Goal: Task Accomplishment & Management: Manage account settings

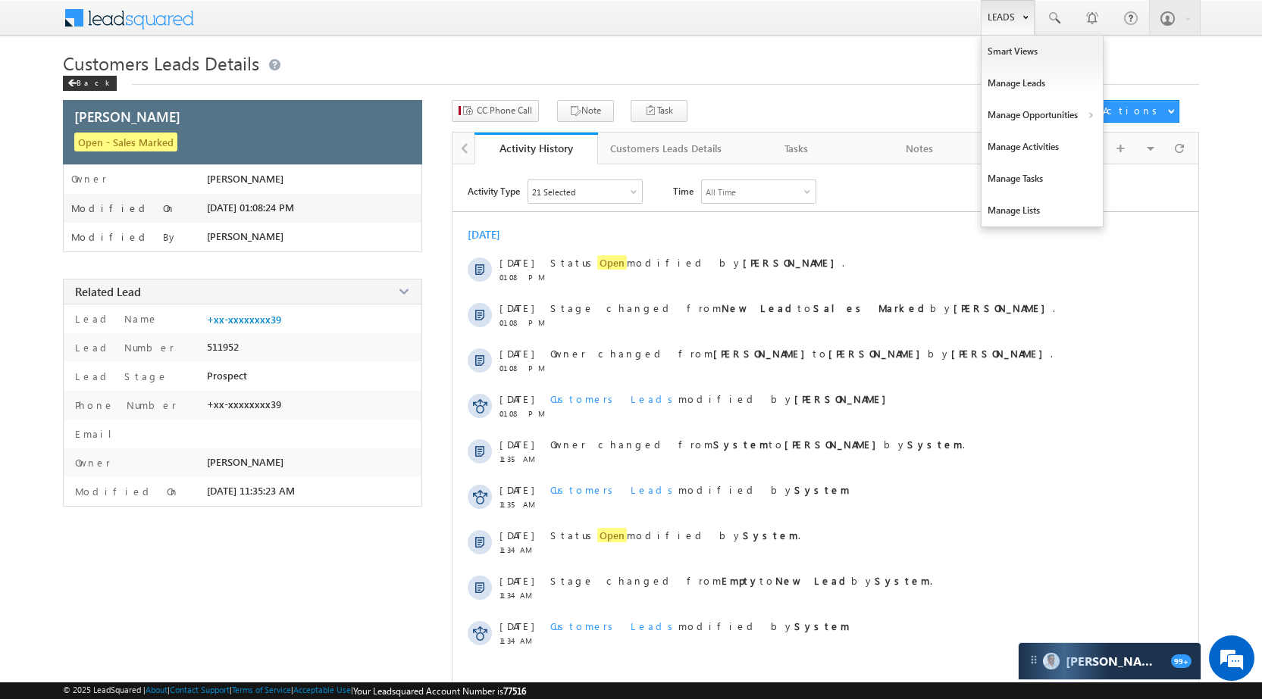
click at [1024, 12] on b at bounding box center [1024, 15] width 5 height 9
click at [1040, 103] on link "Manage Opportunities" at bounding box center [1041, 115] width 121 height 32
click at [1141, 145] on link "Customers Leads" at bounding box center [1173, 148] width 139 height 32
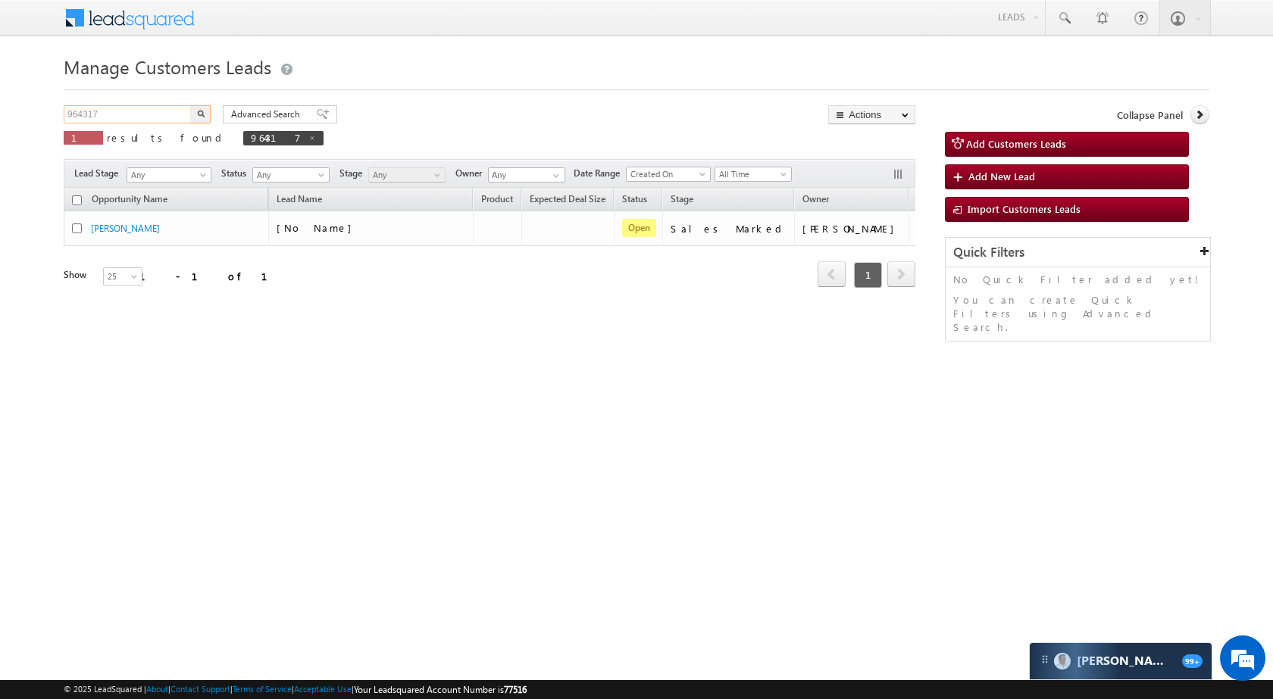
click at [143, 112] on input "964317" at bounding box center [129, 114] width 130 height 18
paste input "2551"
click at [206, 111] on button "button" at bounding box center [201, 114] width 20 height 18
click at [158, 119] on input "962551" at bounding box center [129, 114] width 130 height 18
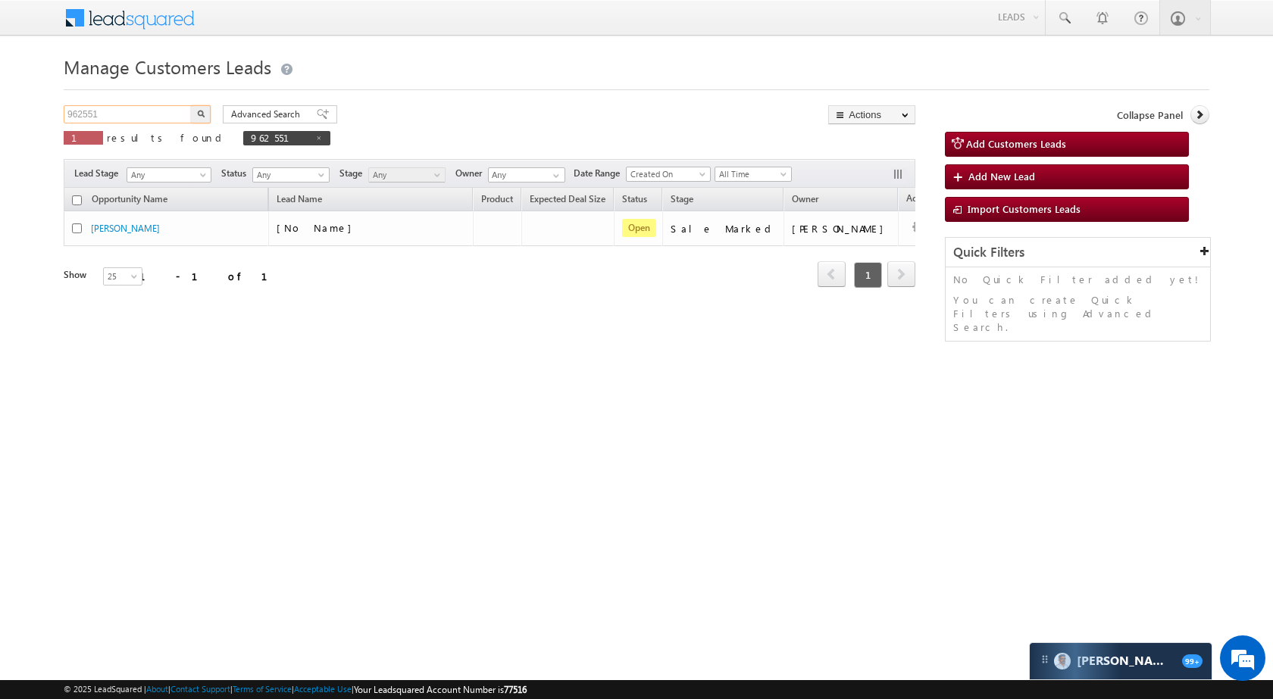
click at [158, 119] on input "962551" at bounding box center [129, 114] width 130 height 18
paste input "59716"
type input "959716"
click at [202, 113] on img "button" at bounding box center [201, 114] width 8 height 8
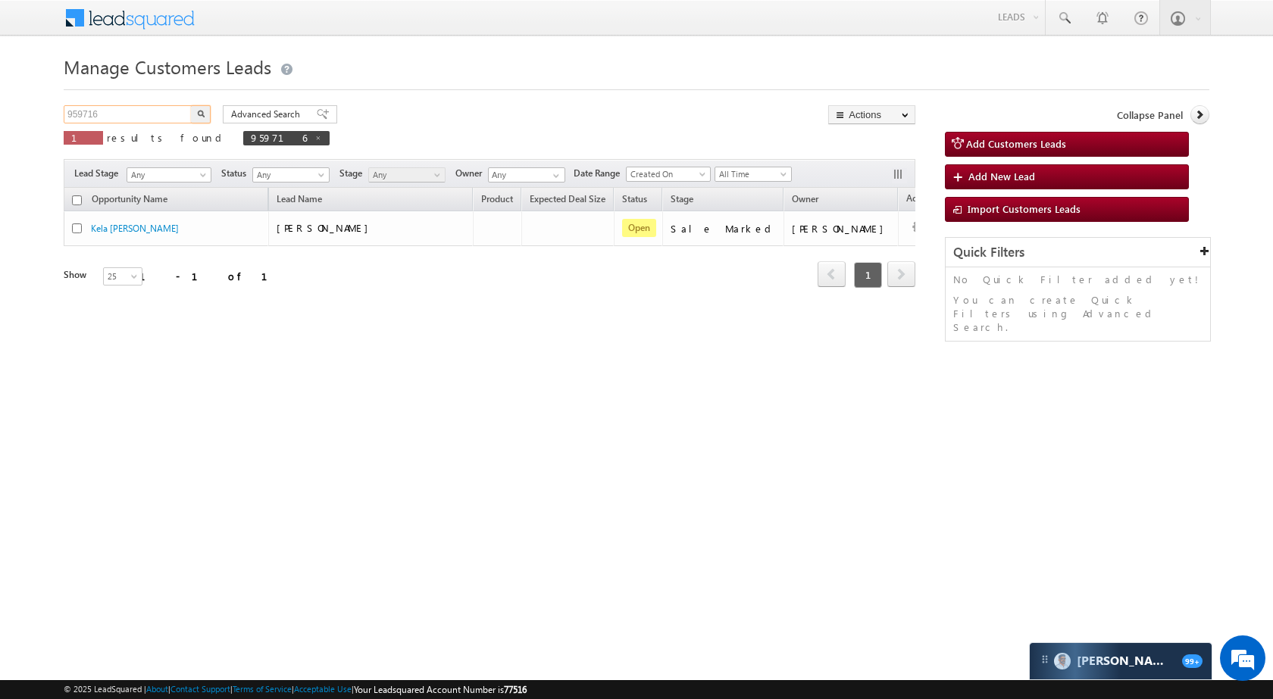
click at [121, 113] on input "959716" at bounding box center [129, 114] width 130 height 18
paste input "60893"
click at [195, 113] on button "button" at bounding box center [201, 114] width 20 height 18
click at [98, 118] on input "960893" at bounding box center [129, 114] width 130 height 18
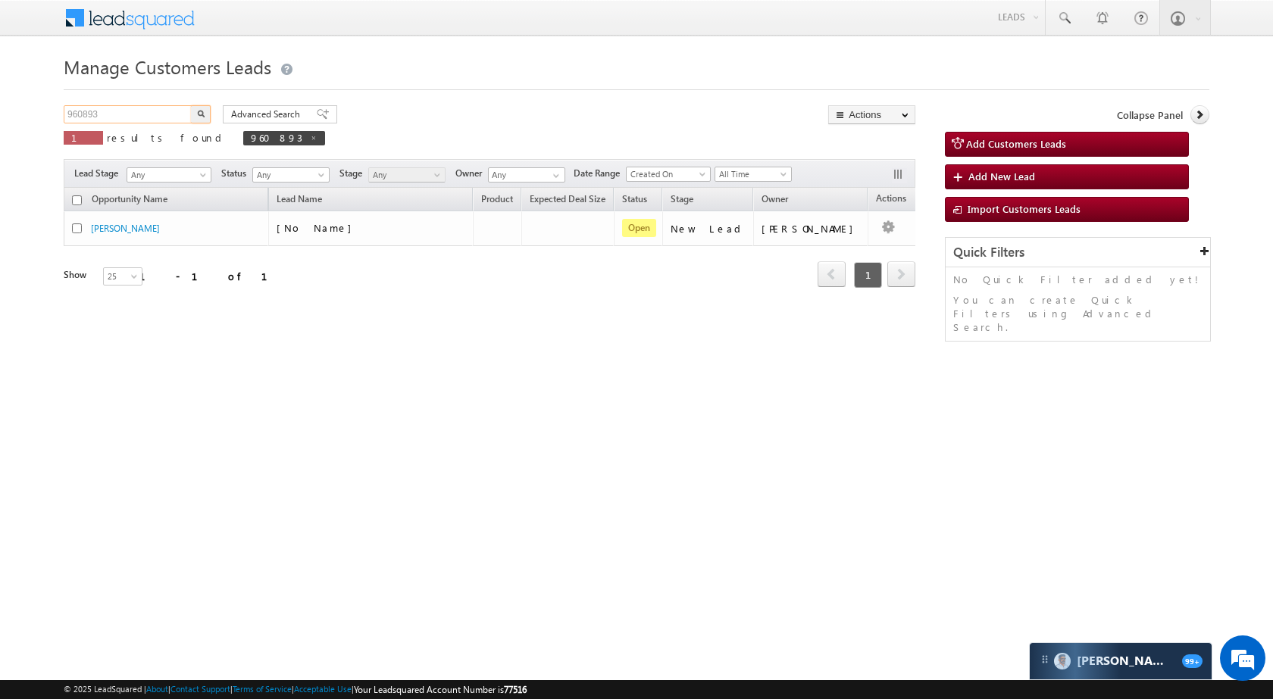
click at [98, 118] on input "960893" at bounding box center [129, 114] width 130 height 18
paste input "52185"
click at [196, 111] on button "button" at bounding box center [201, 114] width 20 height 18
click at [154, 111] on input "952185" at bounding box center [129, 114] width 130 height 18
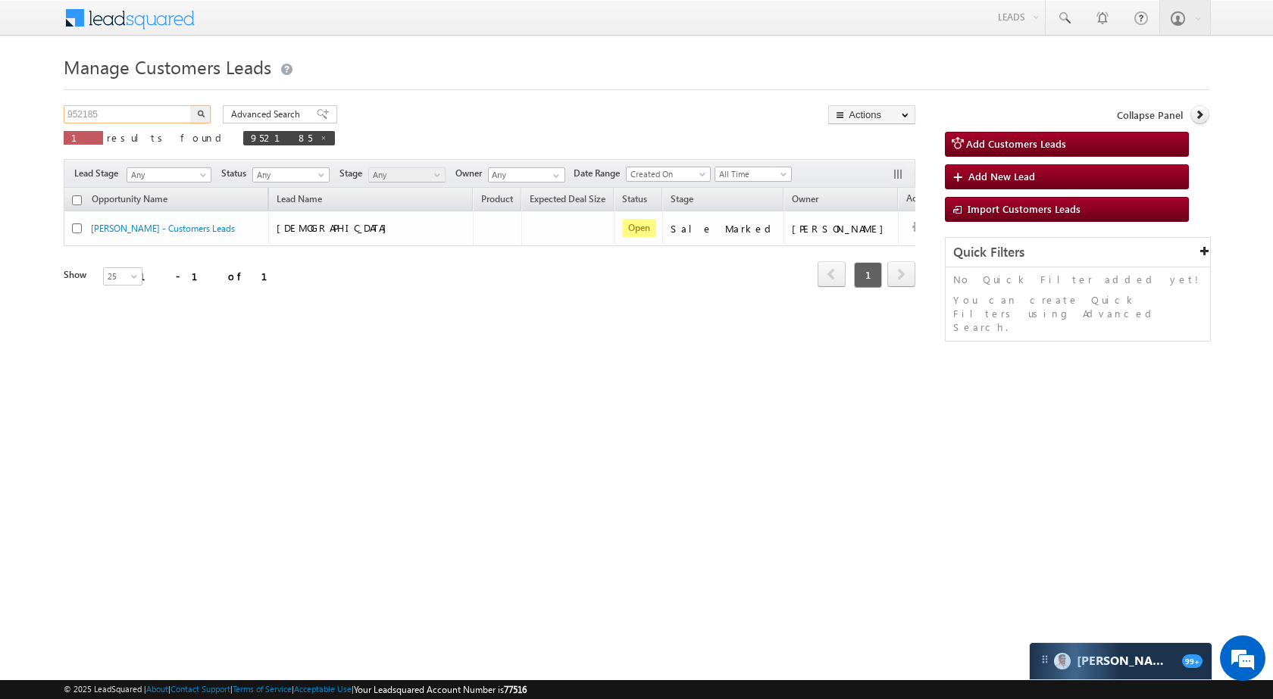
paste input "893982"
click at [208, 111] on button "button" at bounding box center [201, 114] width 20 height 18
click at [142, 121] on input "893982" at bounding box center [129, 114] width 130 height 18
click at [142, 119] on input "893982" at bounding box center [129, 114] width 130 height 18
click at [148, 120] on input "893982" at bounding box center [129, 114] width 130 height 18
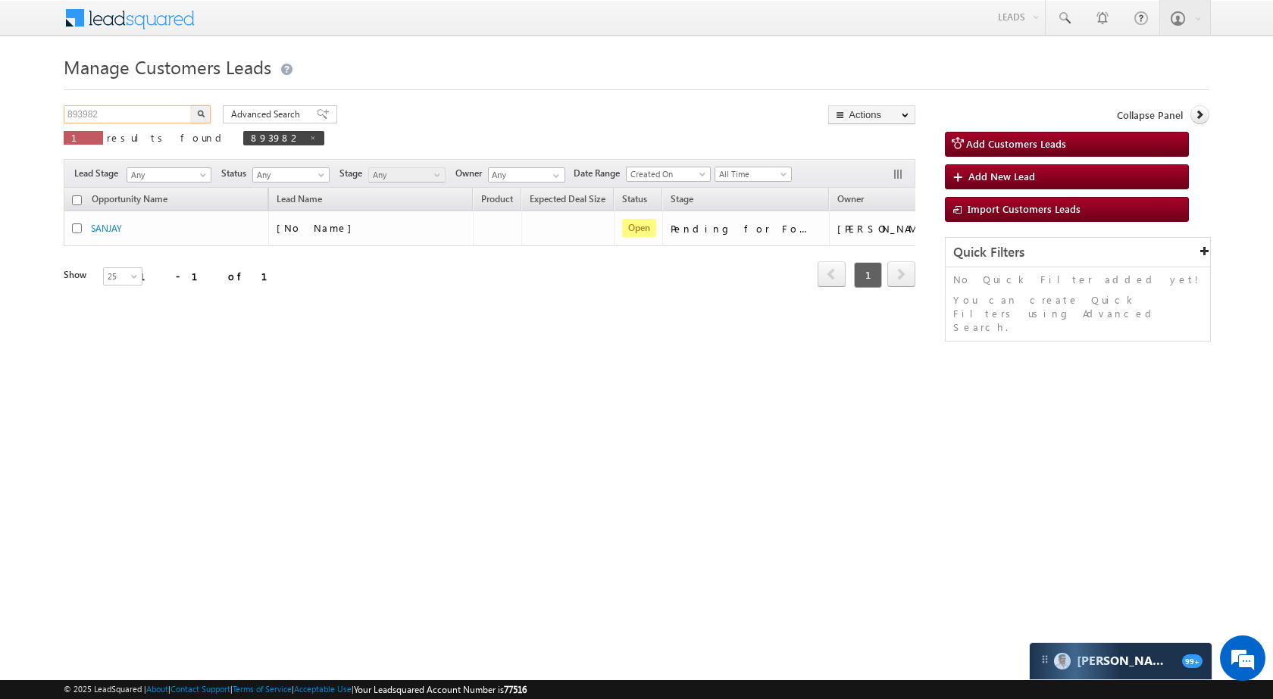
click at [148, 120] on input "893982" at bounding box center [129, 114] width 130 height 18
paste input "952185"
type input "952185"
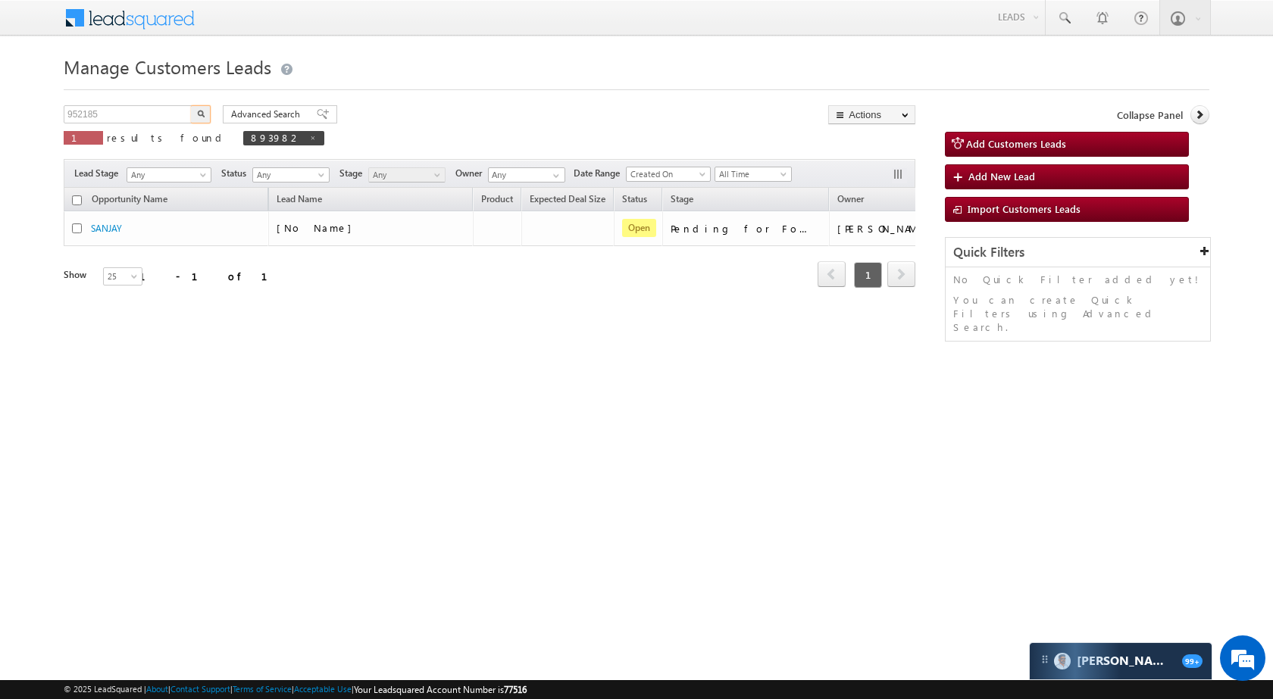
click at [204, 117] on button "button" at bounding box center [201, 114] width 20 height 18
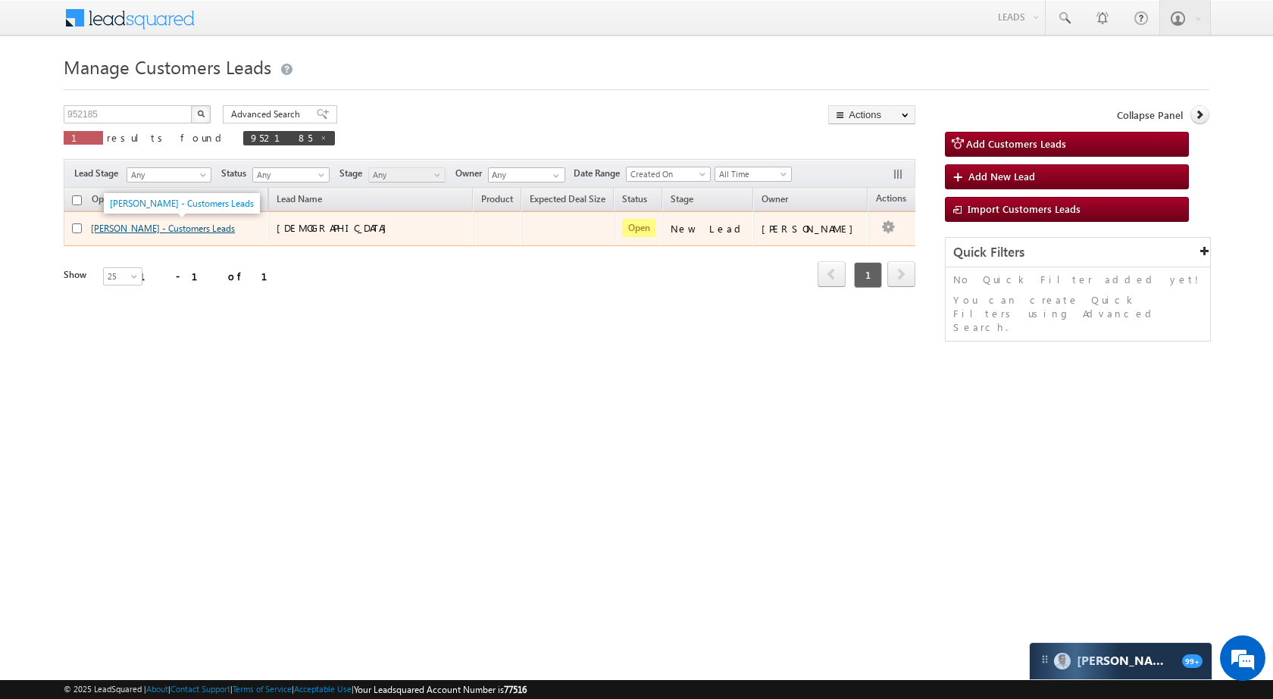
click at [99, 228] on link "Lata Devi - Customers Leads" at bounding box center [163, 228] width 144 height 11
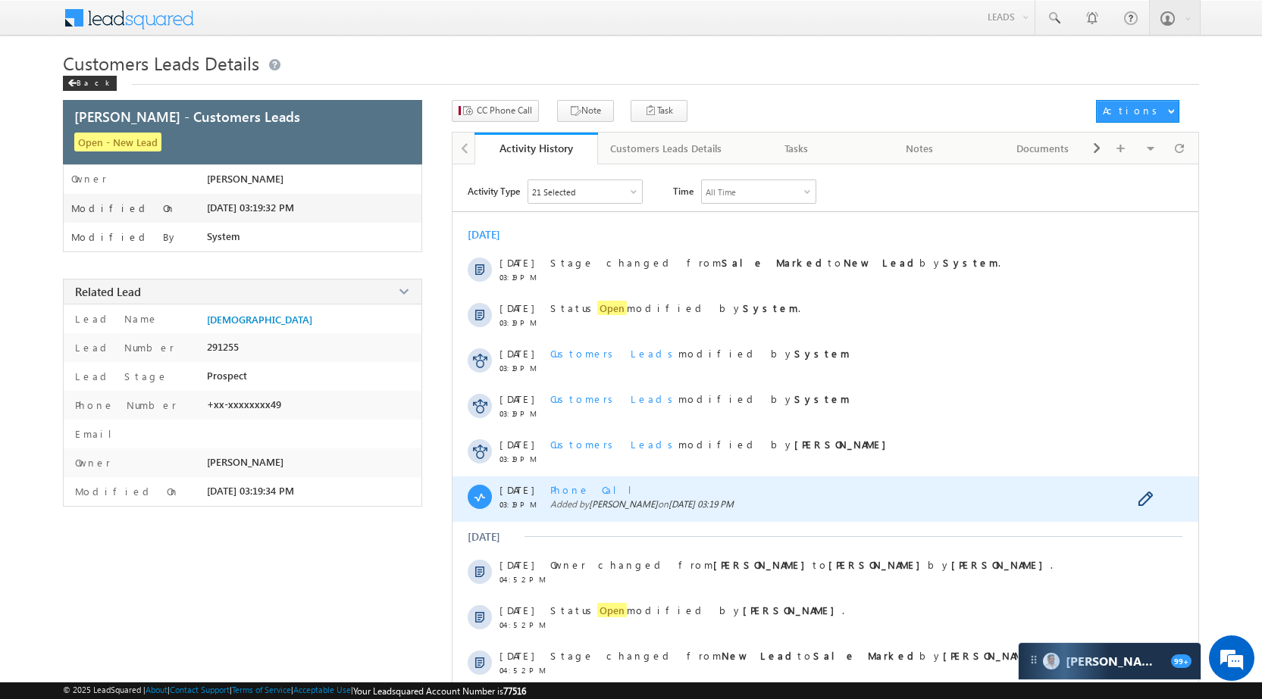
click at [585, 490] on span "Phone Call" at bounding box center [596, 489] width 93 height 13
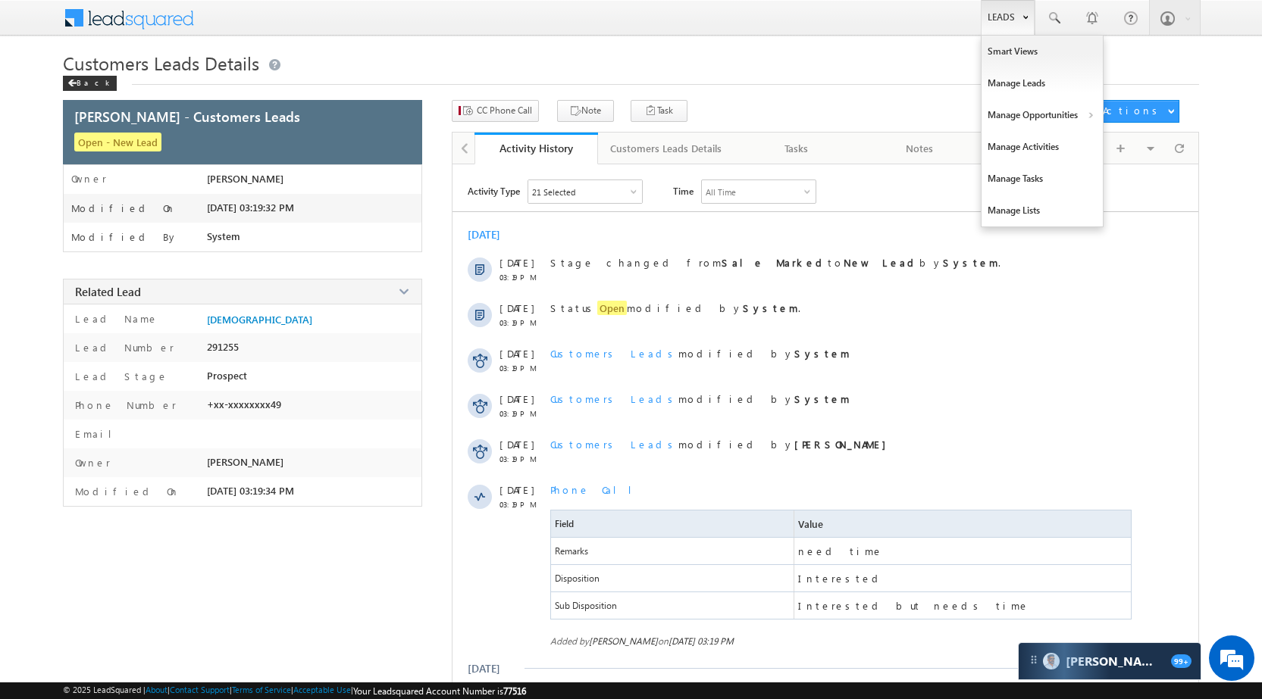
click at [990, 27] on link "Leads" at bounding box center [1008, 17] width 54 height 35
click at [1043, 108] on link "Manage Opportunities" at bounding box center [1041, 115] width 121 height 32
click at [1120, 146] on link "Customers Leads" at bounding box center [1173, 148] width 139 height 32
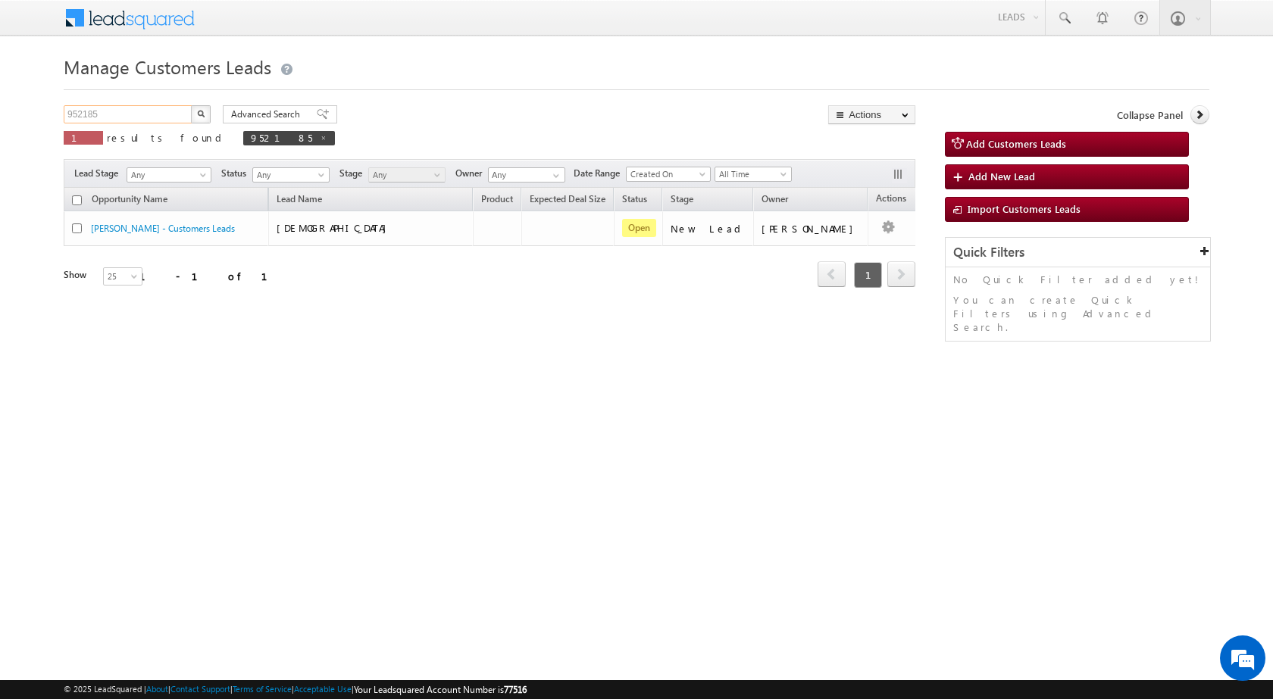
click at [101, 112] on input "952185" at bounding box center [129, 114] width 130 height 18
paste input "60983"
click at [196, 121] on button "button" at bounding box center [201, 114] width 20 height 18
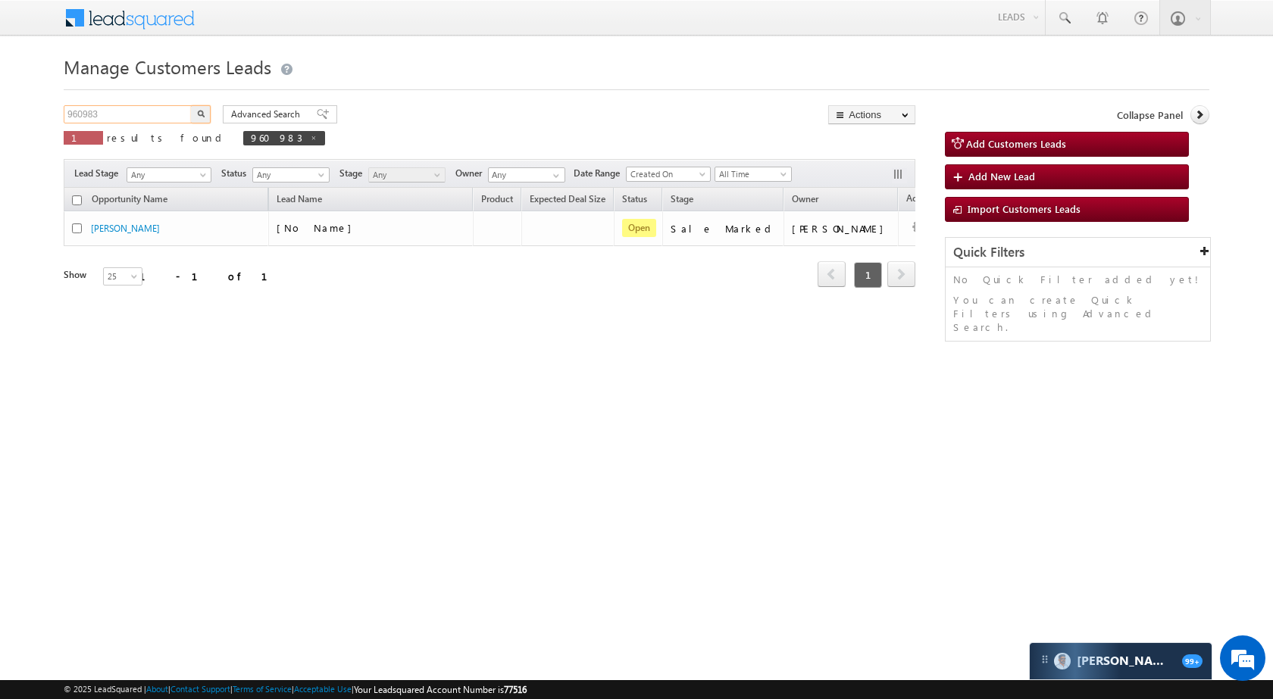
click at [167, 112] on input "960983" at bounding box center [129, 114] width 130 height 18
click at [167, 111] on input "960983" at bounding box center [129, 114] width 130 height 18
paste input "1300"
type input "961300"
click at [207, 106] on button "button" at bounding box center [201, 114] width 20 height 18
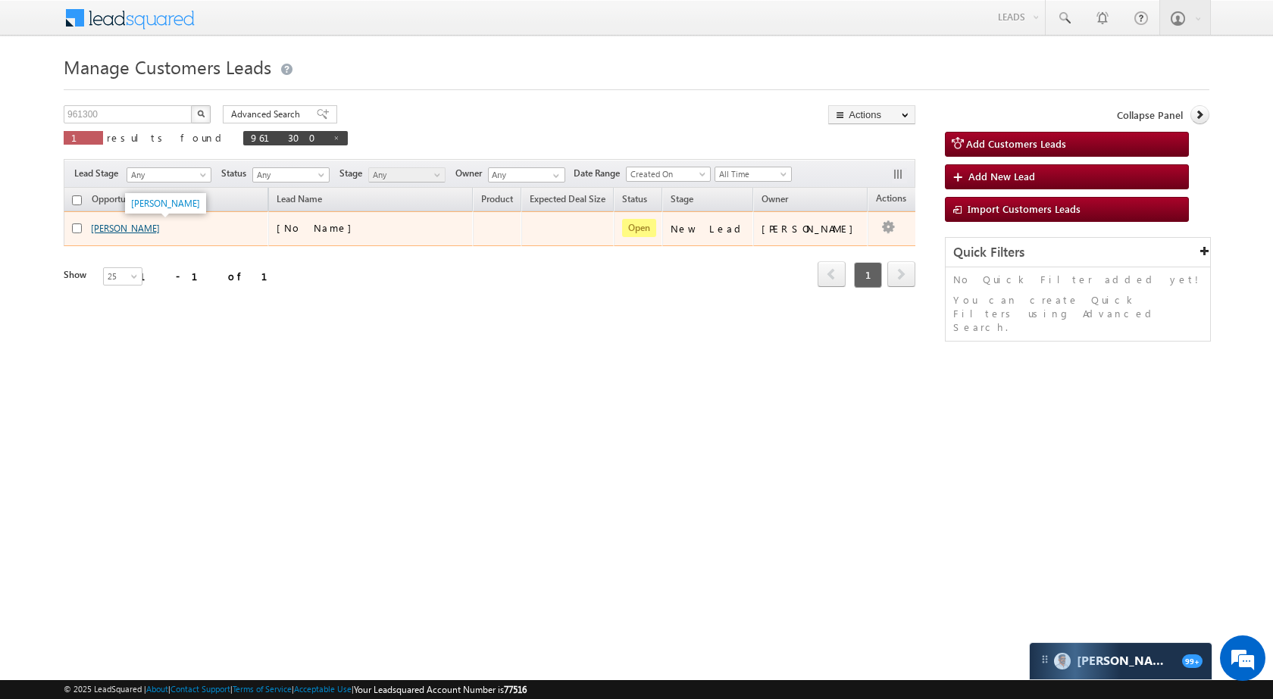
click at [146, 228] on link "Mohammad Alam" at bounding box center [125, 228] width 69 height 11
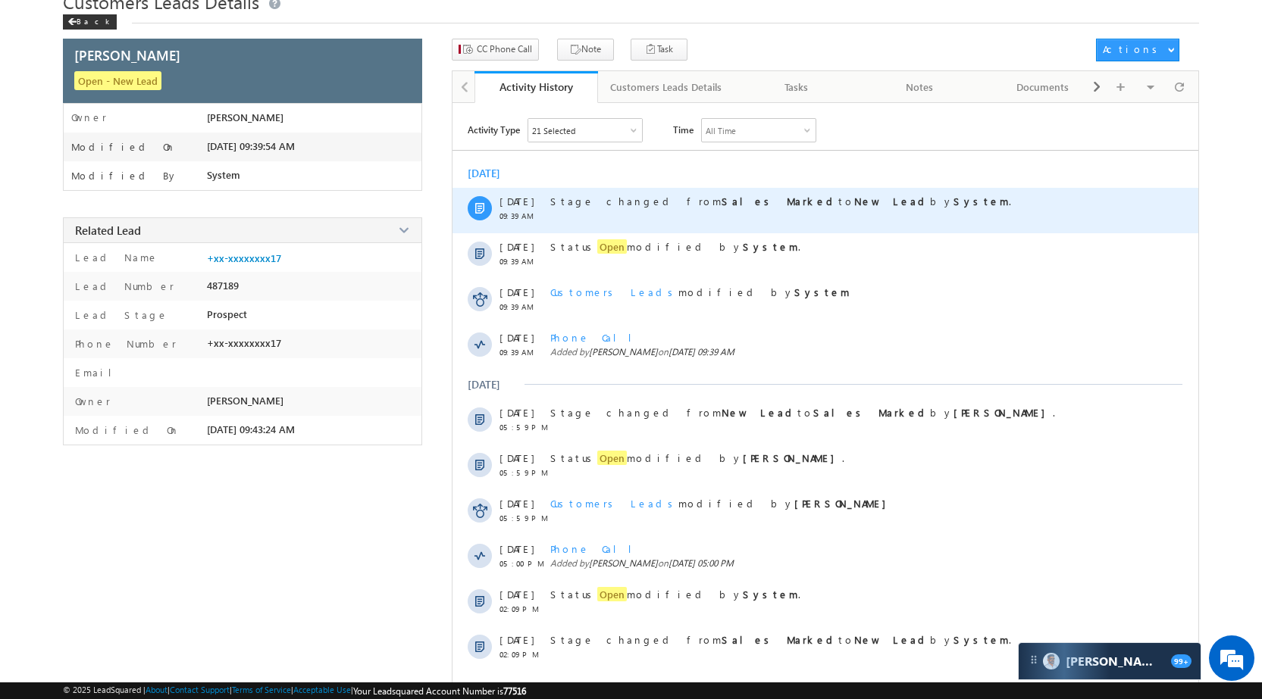
scroll to position [122, 0]
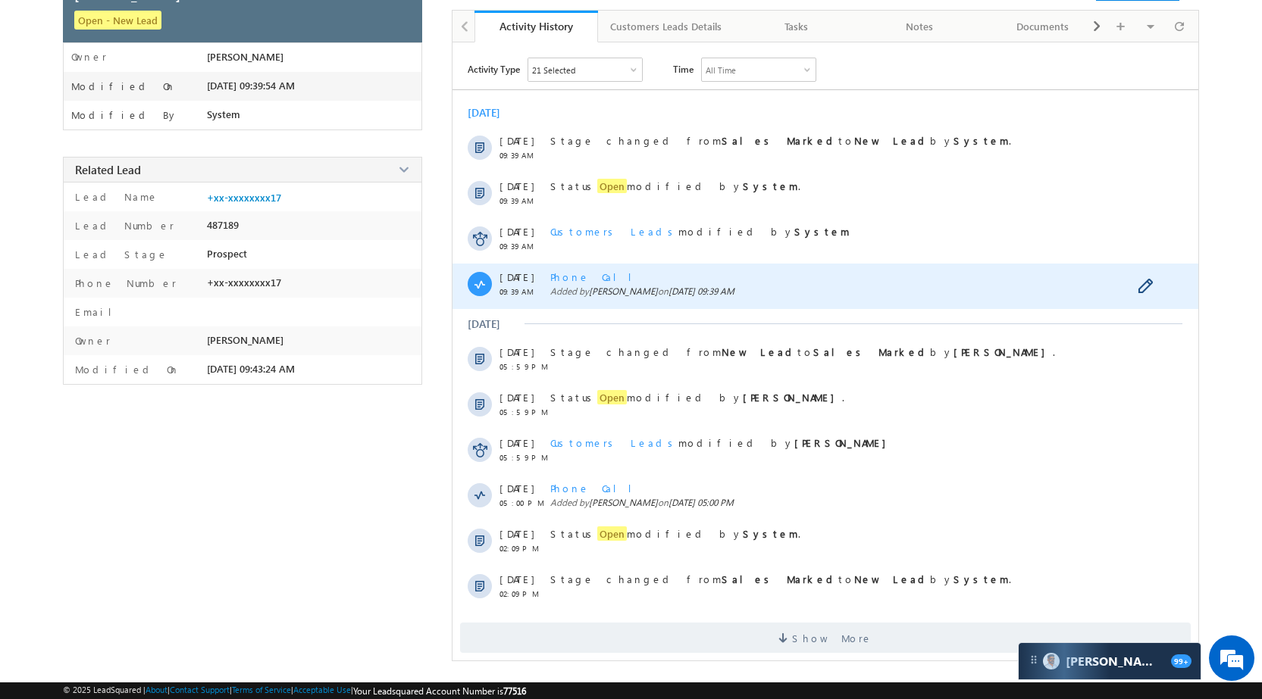
click at [581, 281] on span "Phone Call" at bounding box center [596, 277] width 93 height 13
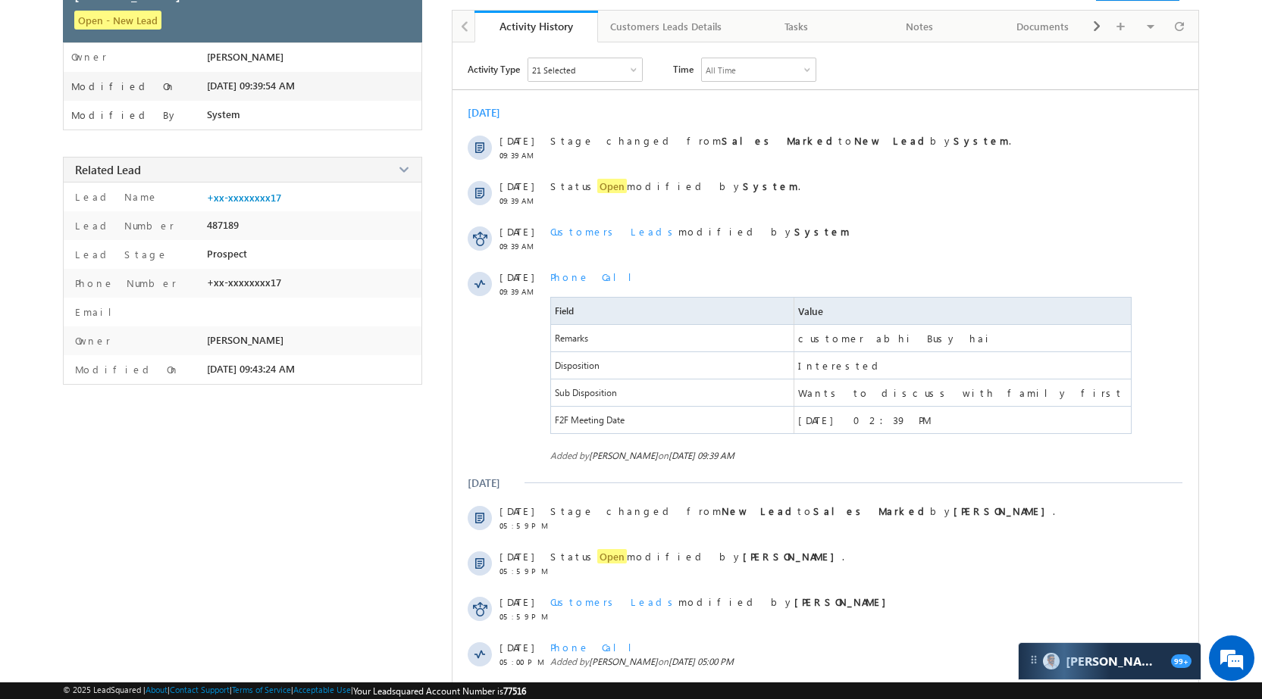
scroll to position [0, 0]
click at [1072, 21] on div "Documents" at bounding box center [1042, 26] width 98 height 18
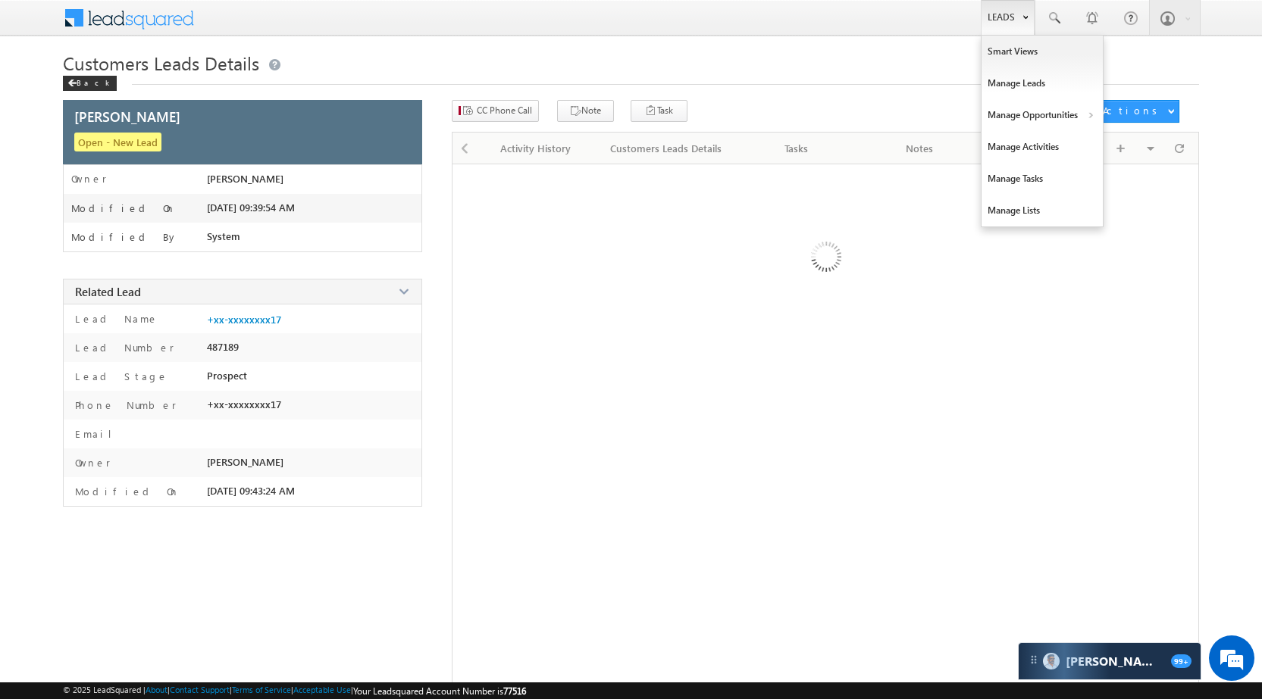
click at [990, 15] on link "Leads" at bounding box center [1008, 17] width 54 height 35
click at [1046, 114] on link "Manage Opportunities" at bounding box center [1041, 115] width 121 height 32
click at [1006, 21] on link "Leads" at bounding box center [1008, 17] width 54 height 35
click at [1043, 119] on link "Manage Opportunities" at bounding box center [1041, 115] width 121 height 32
click at [1125, 145] on link "Customers Leads" at bounding box center [1173, 148] width 139 height 32
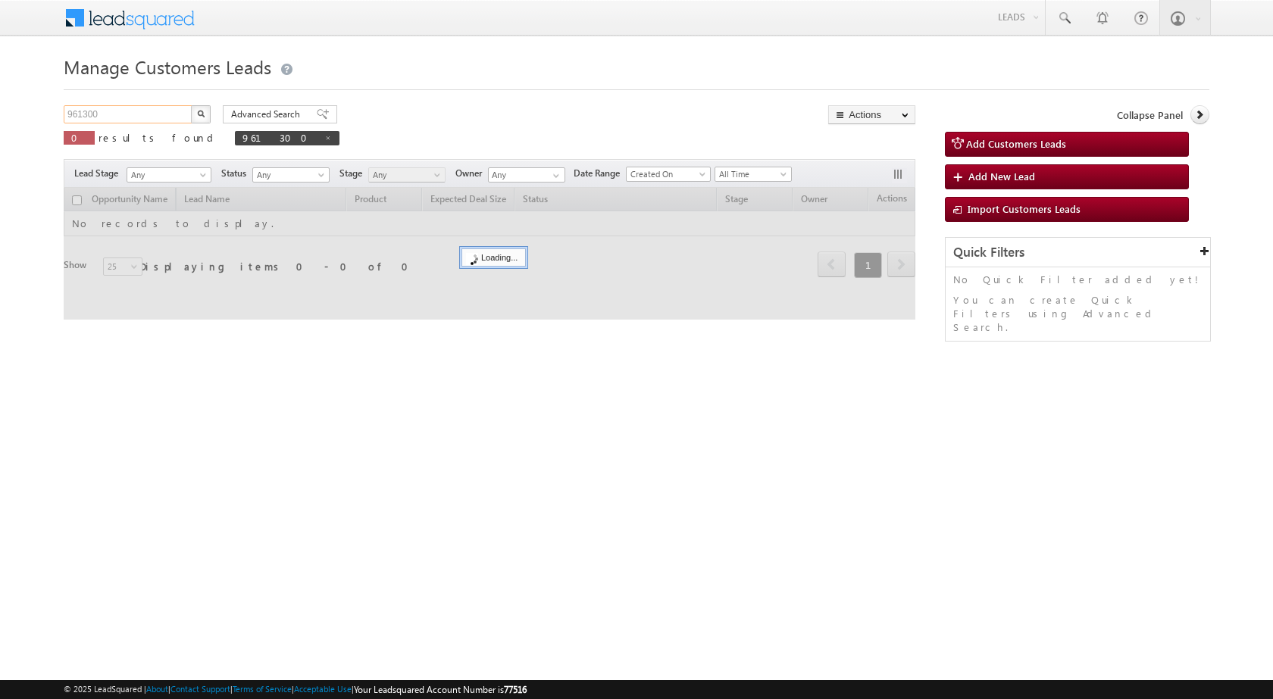
click at [149, 108] on input "961300" at bounding box center [129, 114] width 130 height 18
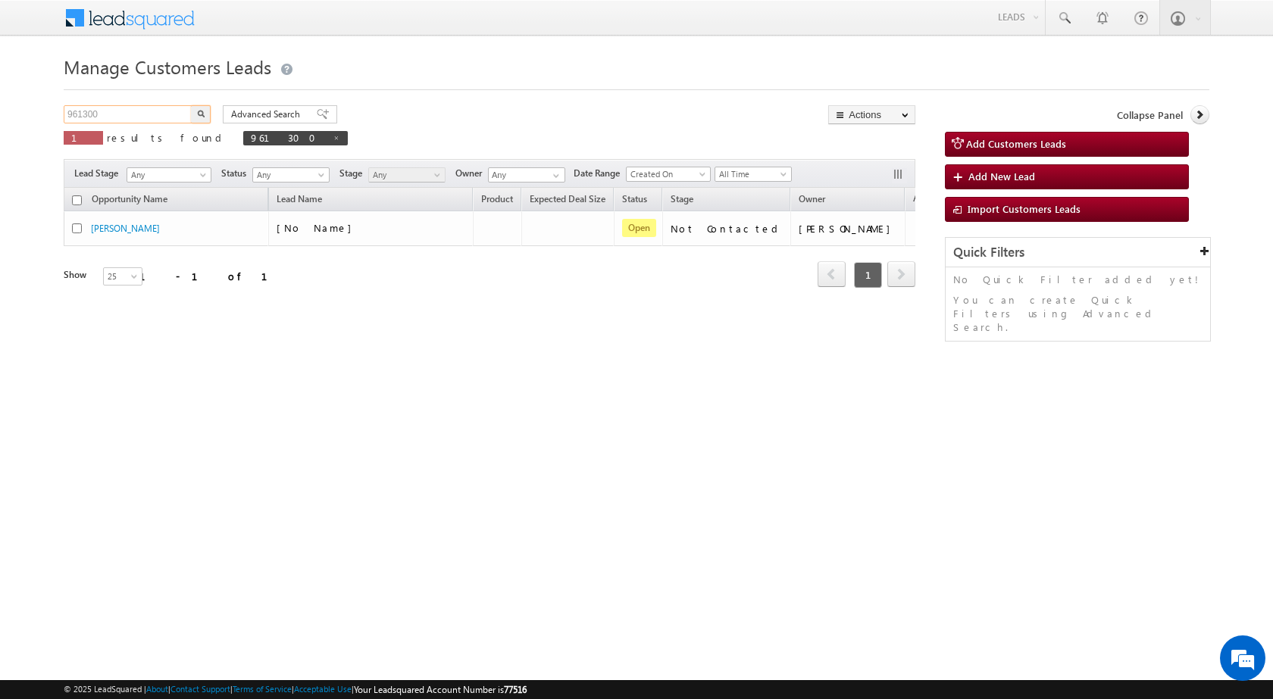
paste input "28829"
type input "928829"
click at [200, 114] on img "button" at bounding box center [201, 114] width 8 height 8
click at [143, 117] on input "928829" at bounding box center [129, 114] width 130 height 18
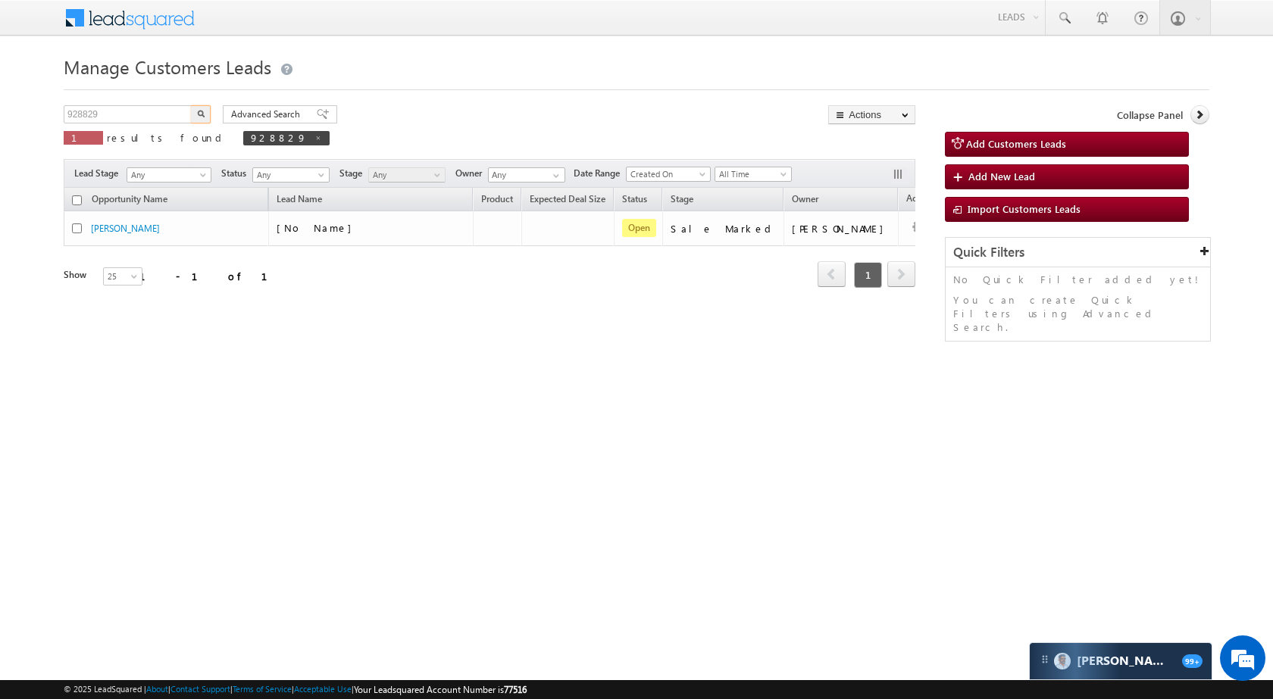
click at [202, 111] on img "button" at bounding box center [201, 114] width 8 height 8
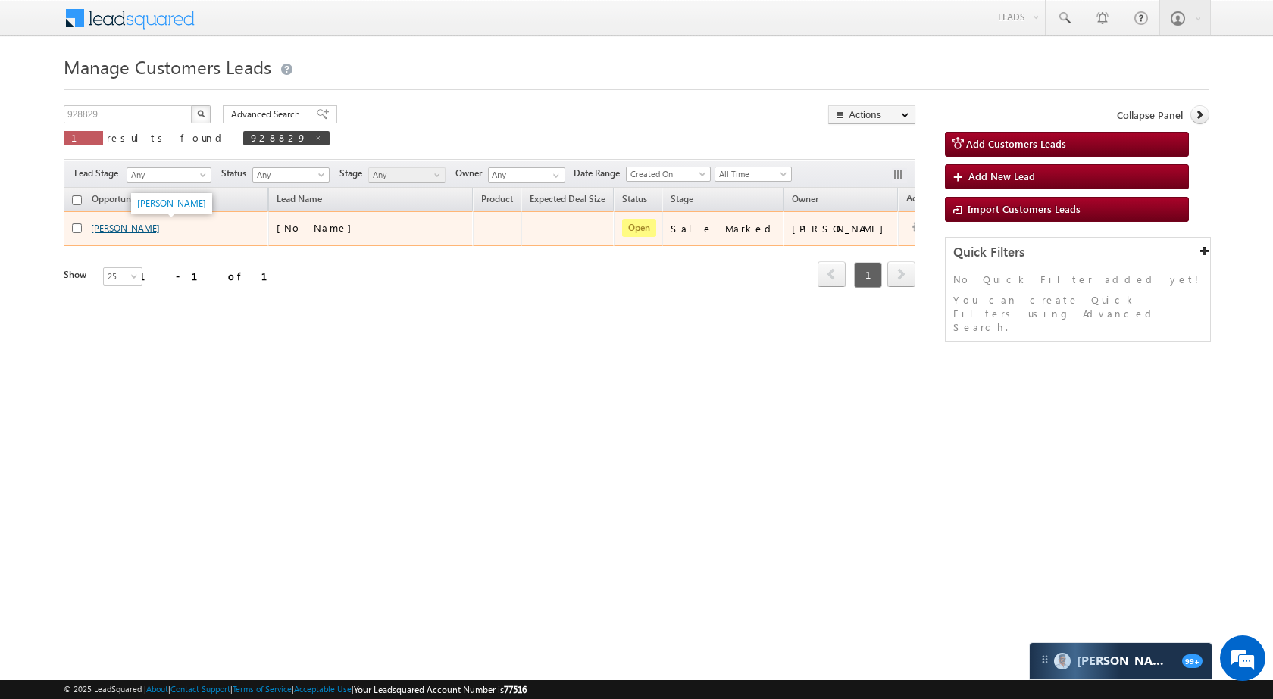
click at [136, 228] on link "[PERSON_NAME]" at bounding box center [125, 228] width 69 height 11
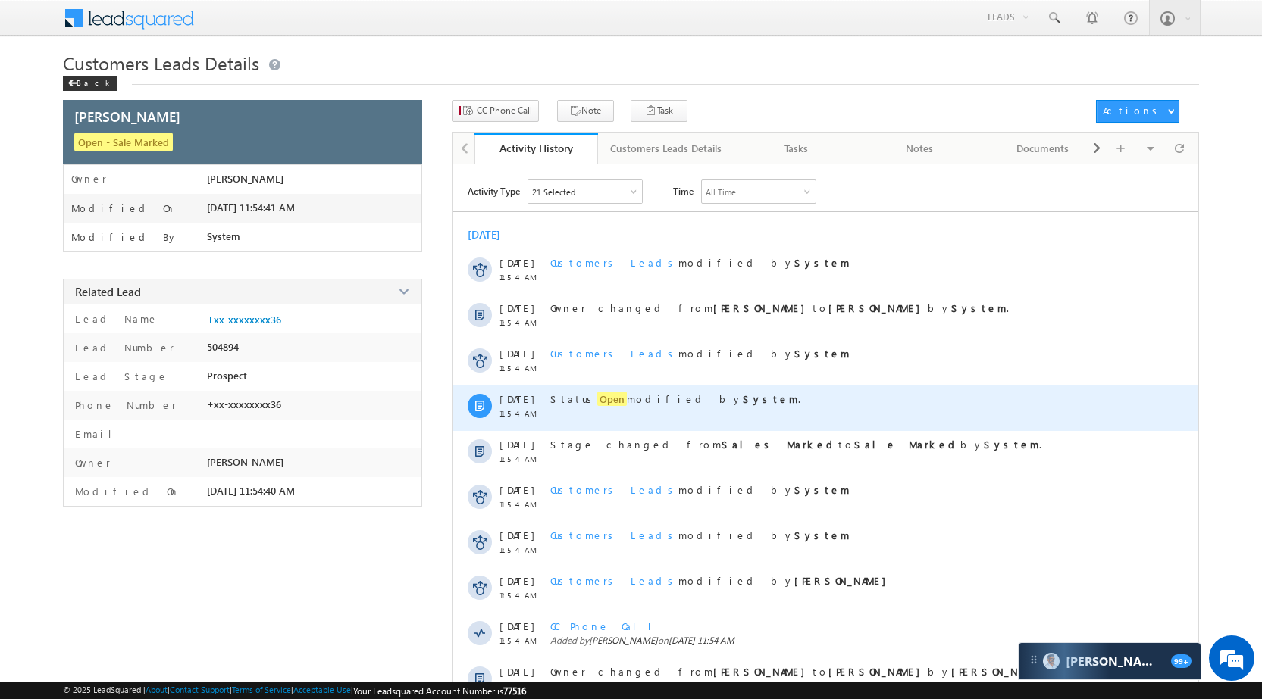
click at [597, 399] on span "Open" at bounding box center [612, 399] width 30 height 14
